Goal: Task Accomplishment & Management: Use online tool/utility

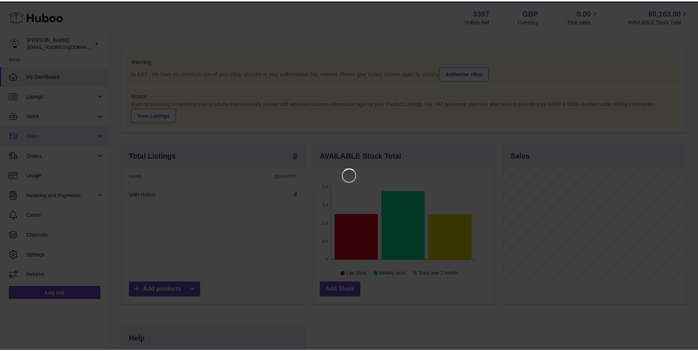
scroll to position [115, 184]
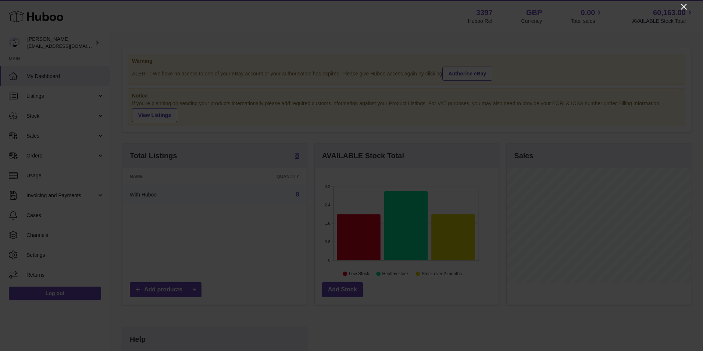
click at [683, 5] on icon "Close" at bounding box center [684, 6] width 9 height 9
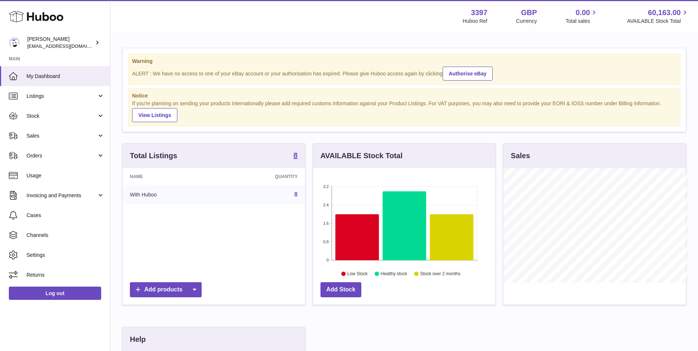
scroll to position [367736, 367668]
click at [33, 152] on link "Orders" at bounding box center [55, 156] width 110 height 20
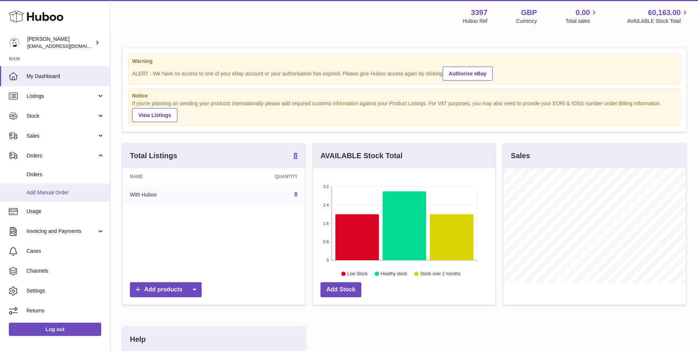
click at [47, 192] on span "Add Manual Order" at bounding box center [65, 192] width 78 height 7
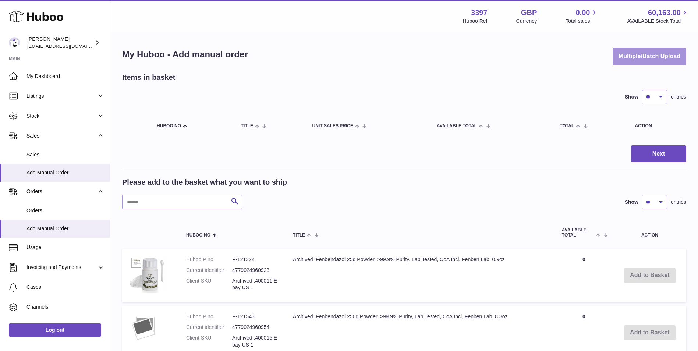
click at [631, 53] on button "Multiple/Batch Upload" at bounding box center [649, 56] width 74 height 17
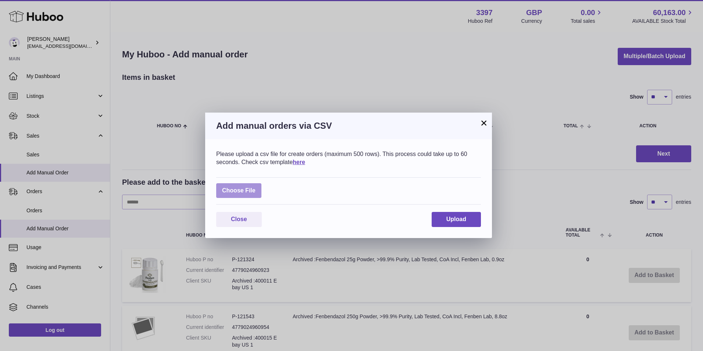
click at [241, 192] on label at bounding box center [238, 190] width 45 height 15
click at [256, 187] on input "file" at bounding box center [256, 187] width 0 height 0
type input "**********"
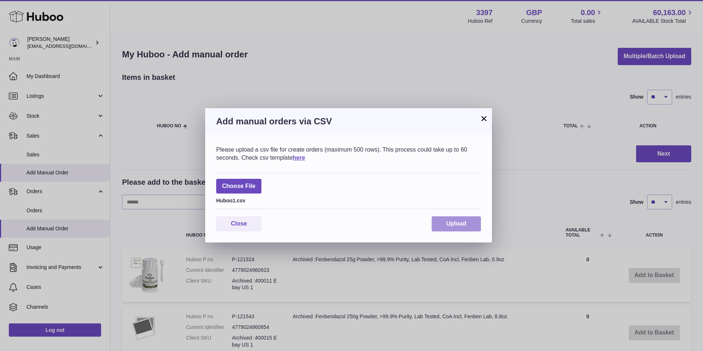
click at [462, 219] on button "Upload" at bounding box center [456, 223] width 49 height 15
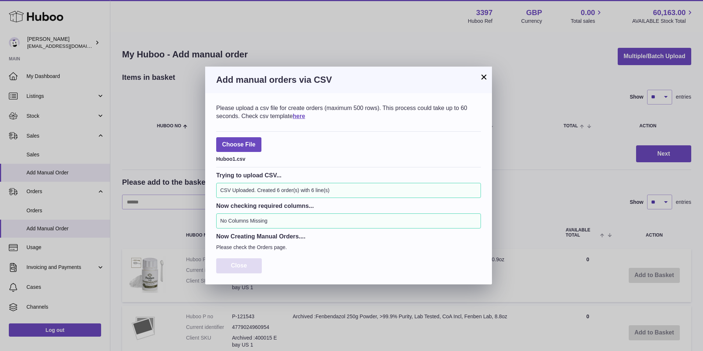
click at [246, 270] on button "Close" at bounding box center [239, 265] width 46 height 15
